Goal: Task Accomplishment & Management: Complete application form

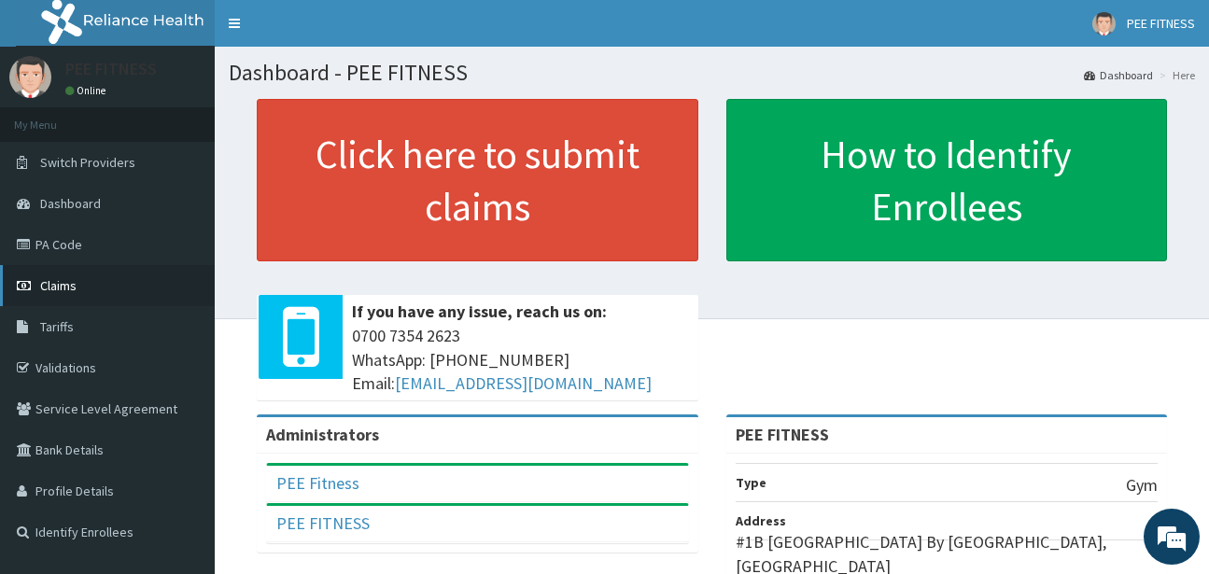
click at [71, 285] on span "Claims" at bounding box center [58, 285] width 36 height 17
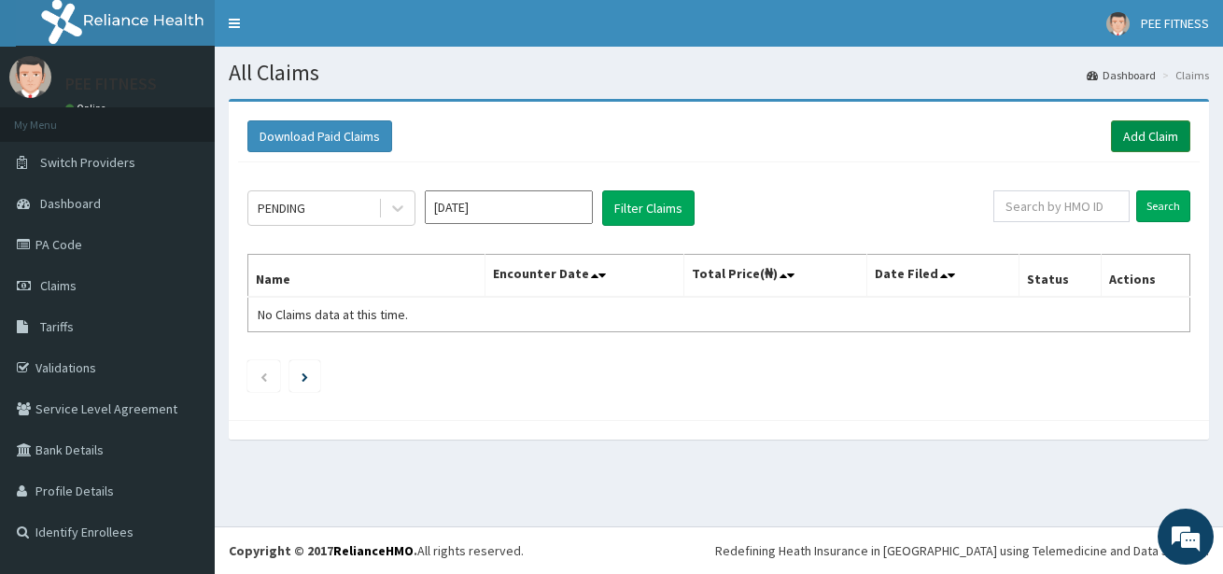
click at [1151, 139] on link "Add Claim" at bounding box center [1150, 136] width 79 height 32
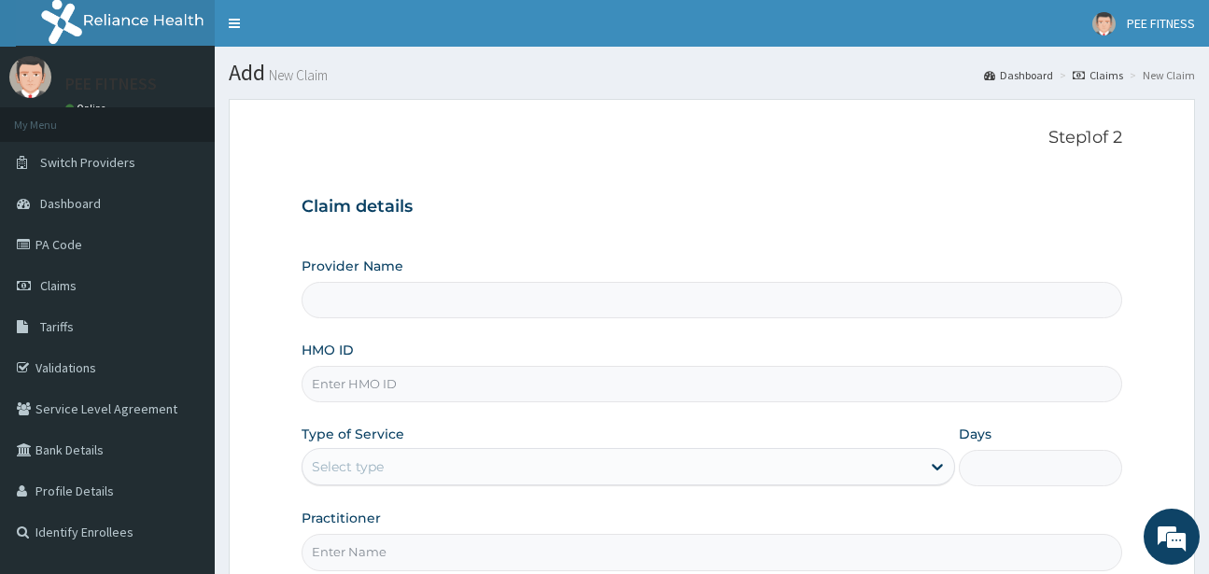
type input "PEE FITNESS"
type input "1"
click at [342, 380] on input "HMO ID" at bounding box center [712, 384] width 820 height 36
type input "b"
type input "BEP/10006/A"
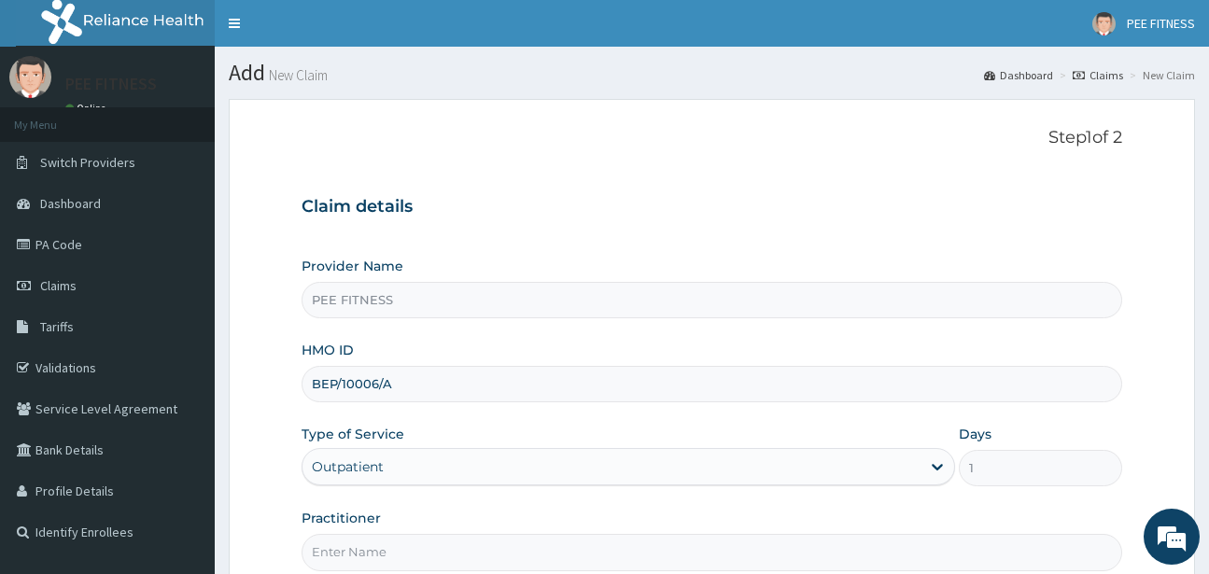
click at [332, 551] on input "Practitioner" at bounding box center [712, 552] width 820 height 36
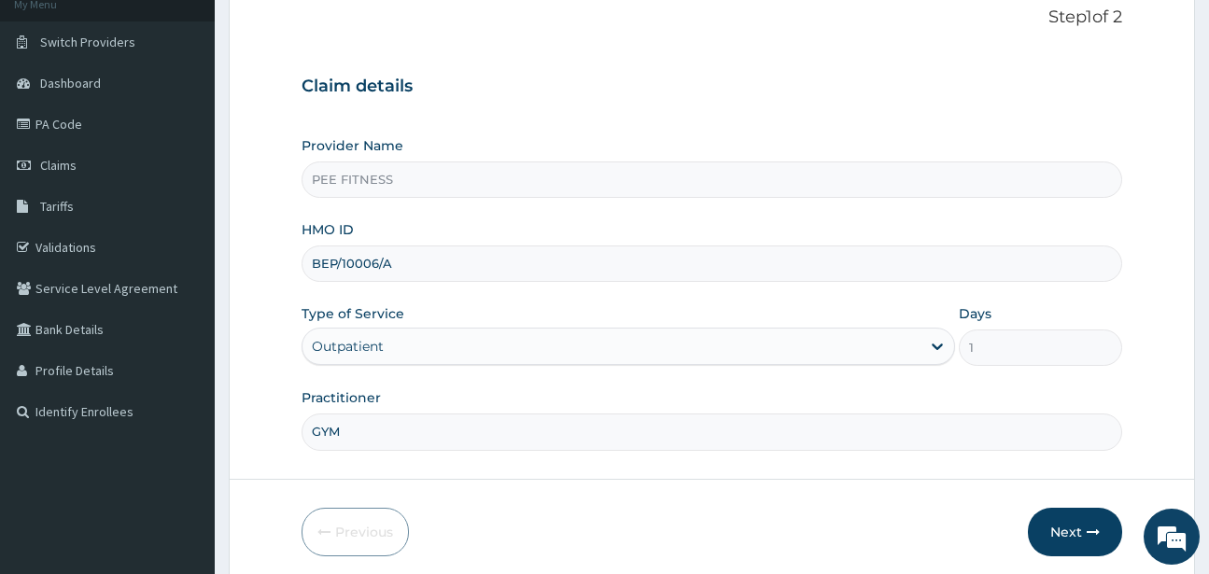
scroll to position [193, 0]
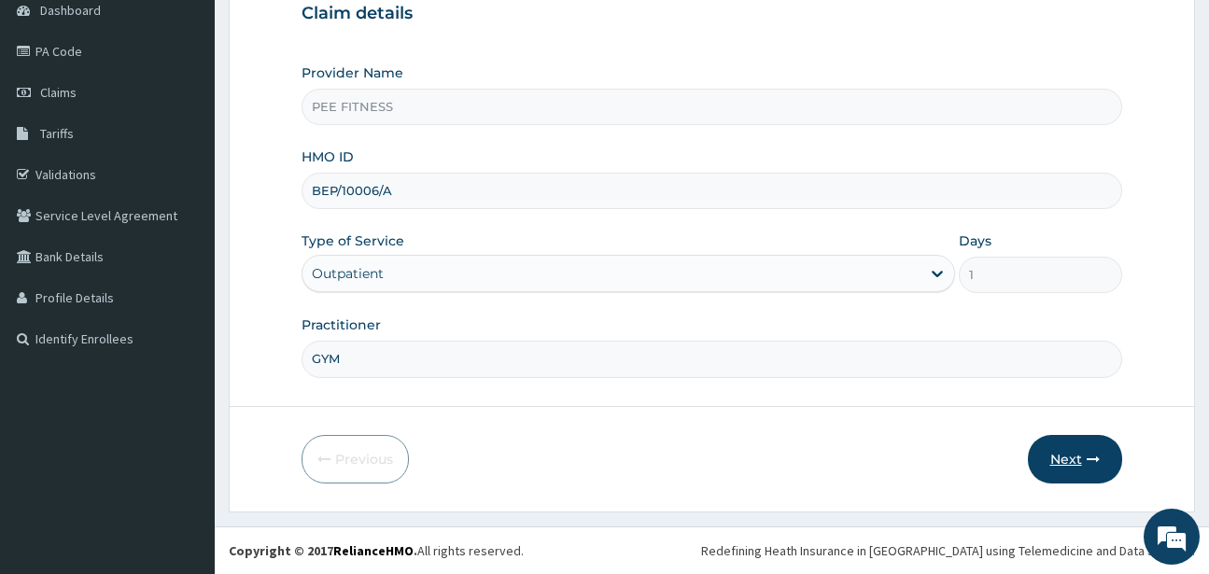
type input "GYM"
click at [1069, 455] on button "Next" at bounding box center [1075, 459] width 94 height 49
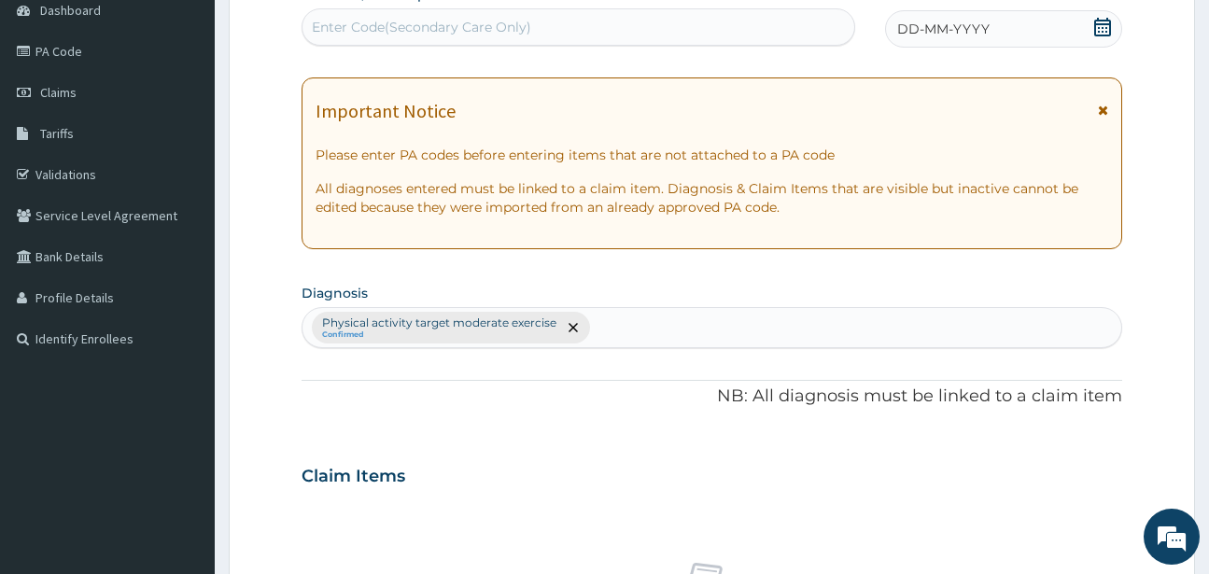
click at [1103, 22] on icon at bounding box center [1103, 27] width 19 height 19
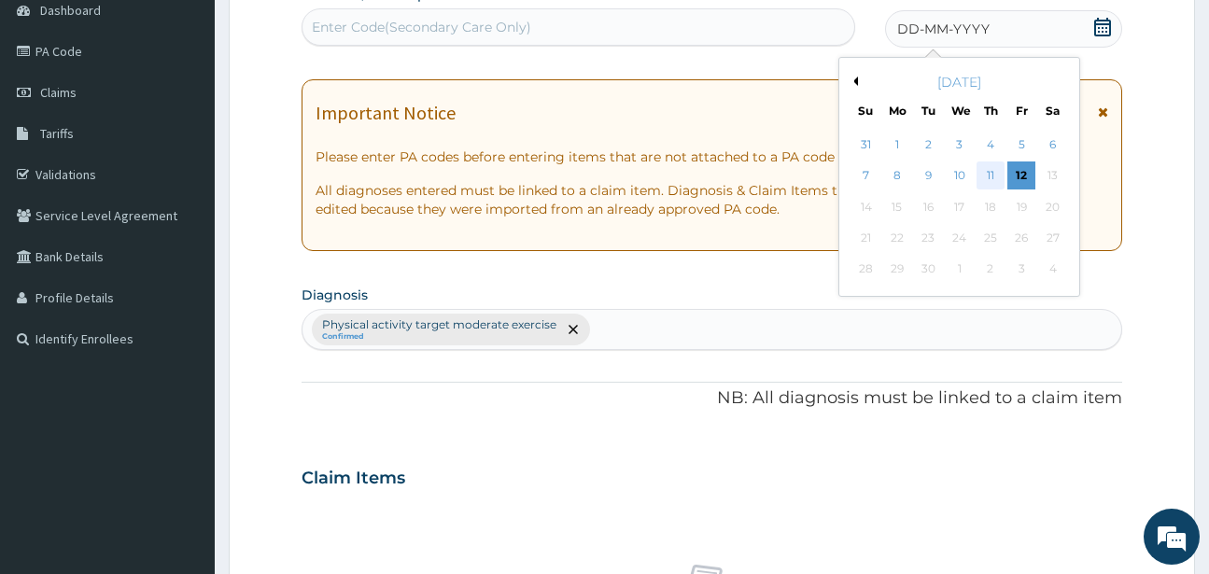
click at [990, 172] on div "11" at bounding box center [991, 176] width 28 height 28
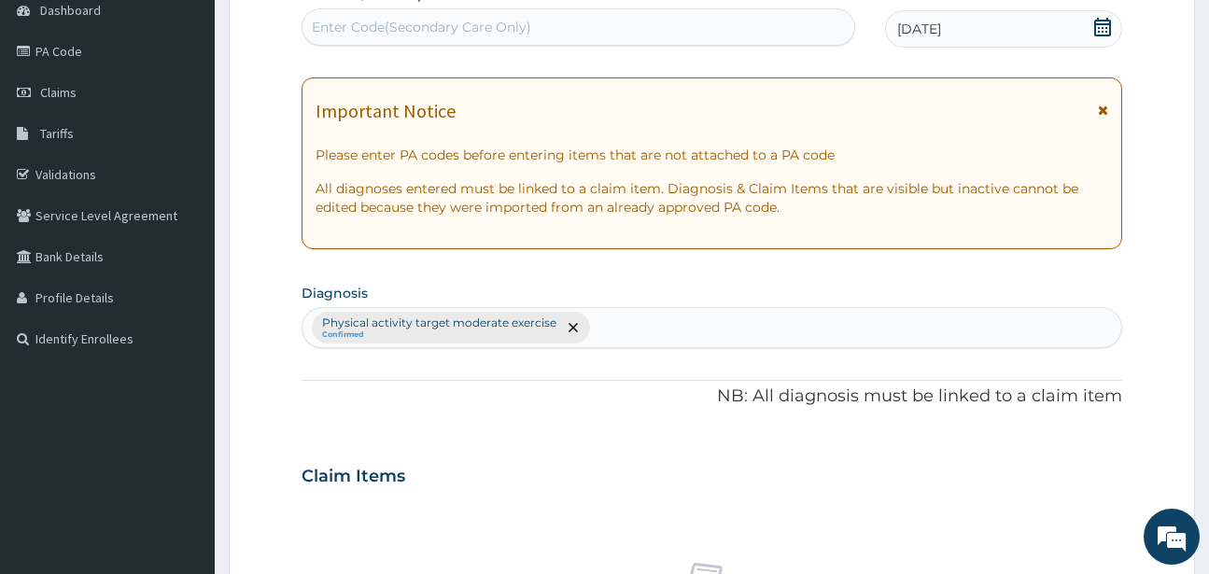
click at [353, 23] on div "Enter Code(Secondary Care Only)" at bounding box center [421, 27] width 219 height 19
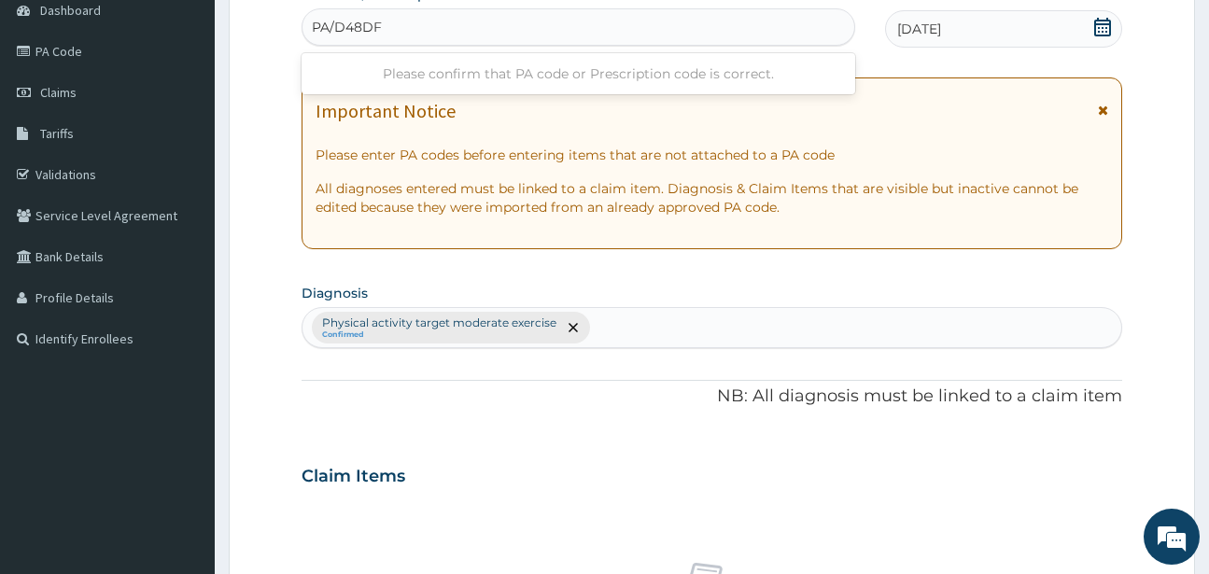
type input "PA/D48DF"
